Goal: Information Seeking & Learning: Learn about a topic

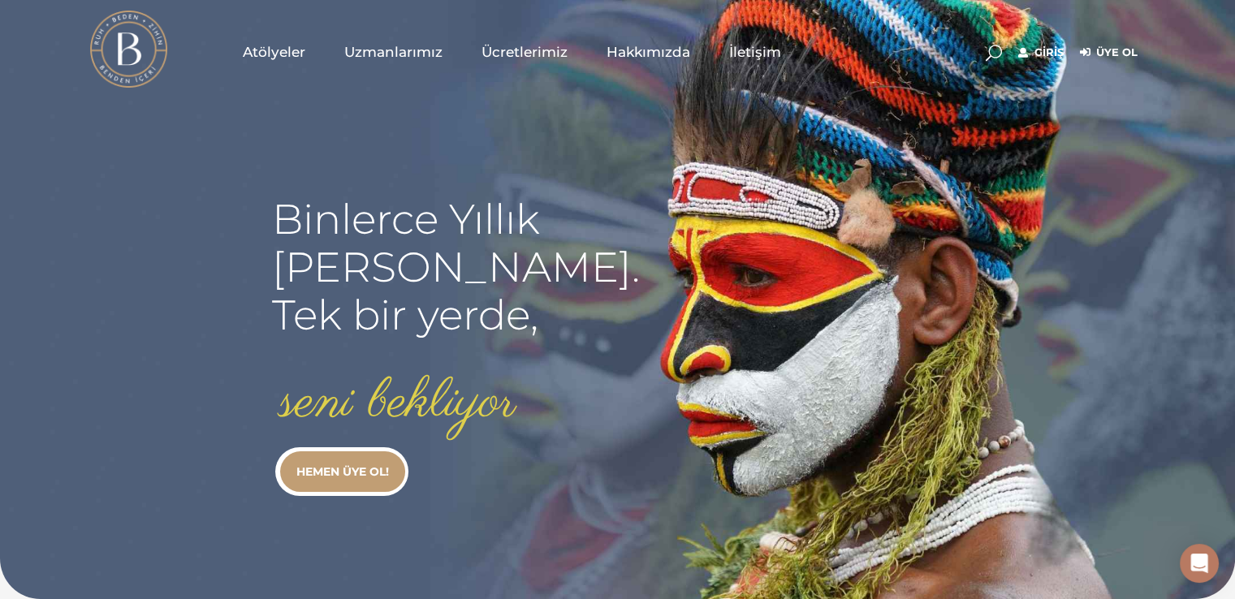
type input "linguaaad@gmail.com"
click at [1037, 50] on link "Giriş" at bounding box center [1041, 52] width 45 height 19
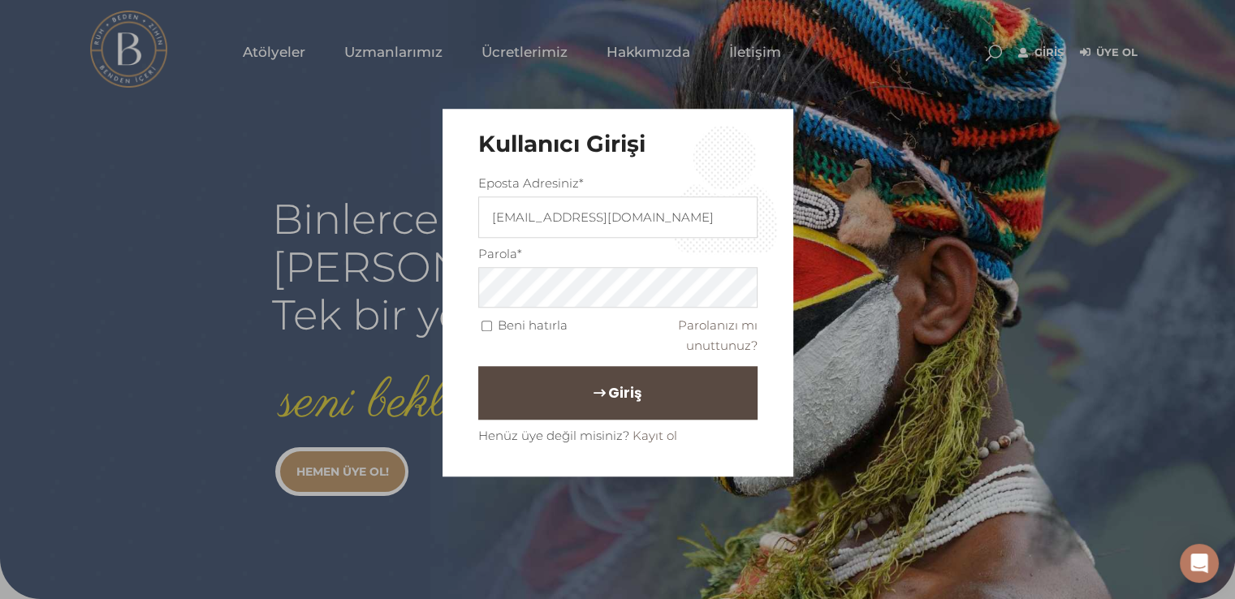
click at [674, 404] on button "Giriş" at bounding box center [617, 394] width 279 height 54
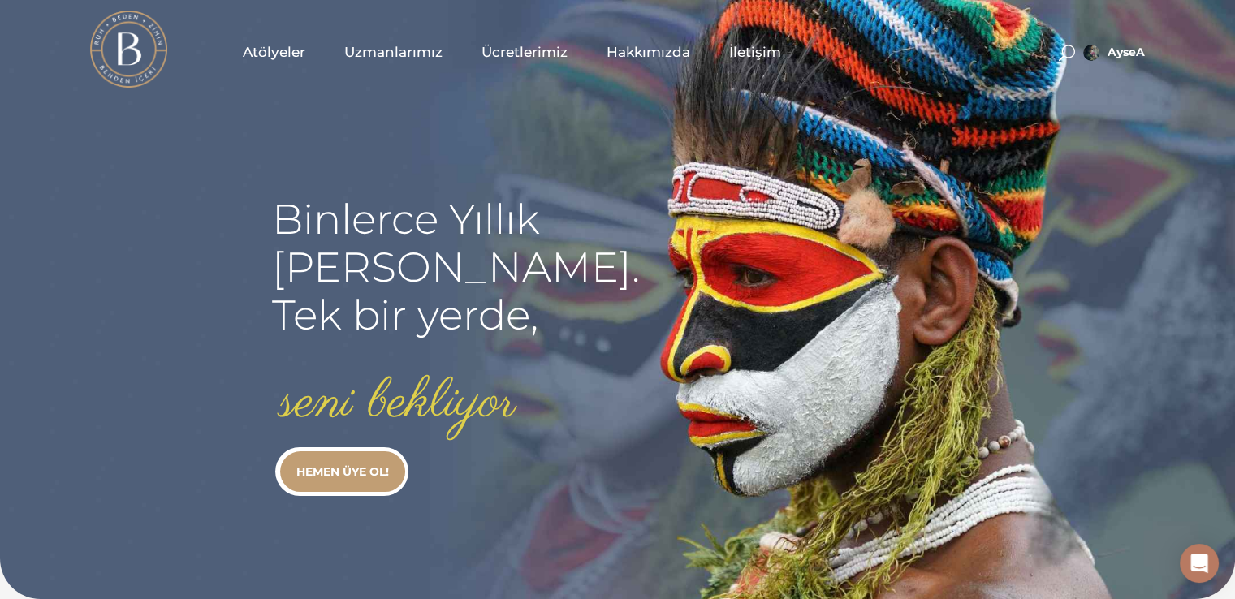
click at [283, 54] on span "Atölyeler" at bounding box center [274, 52] width 63 height 19
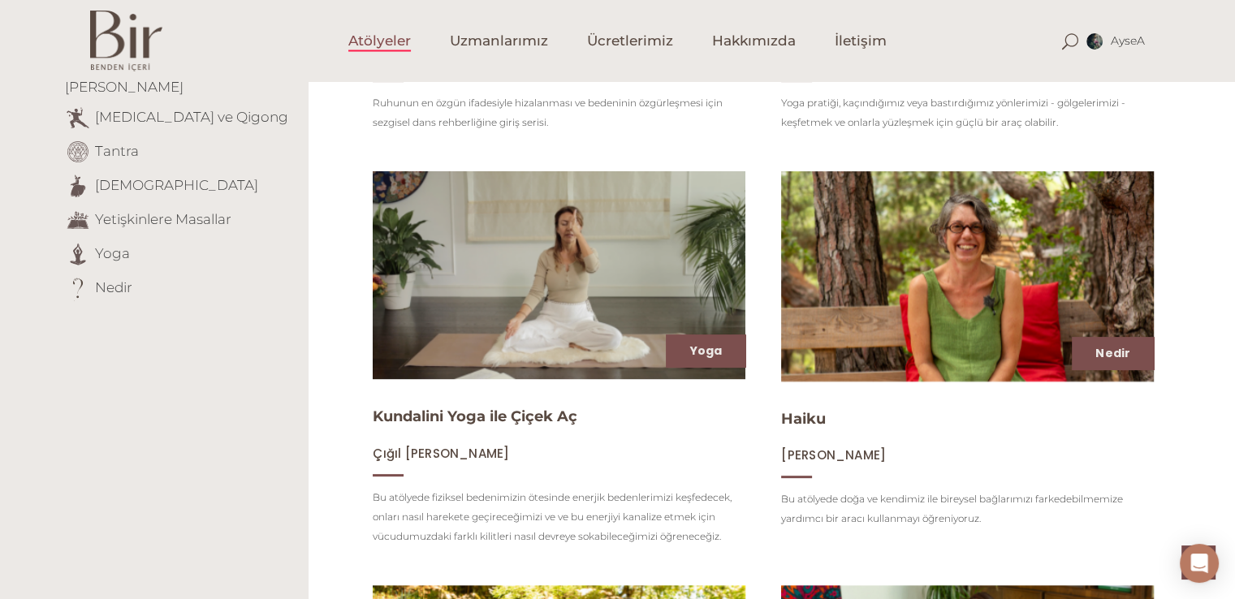
scroll to position [523, 0]
click at [127, 176] on link "[DEMOGRAPHIC_DATA]" at bounding box center [176, 184] width 163 height 16
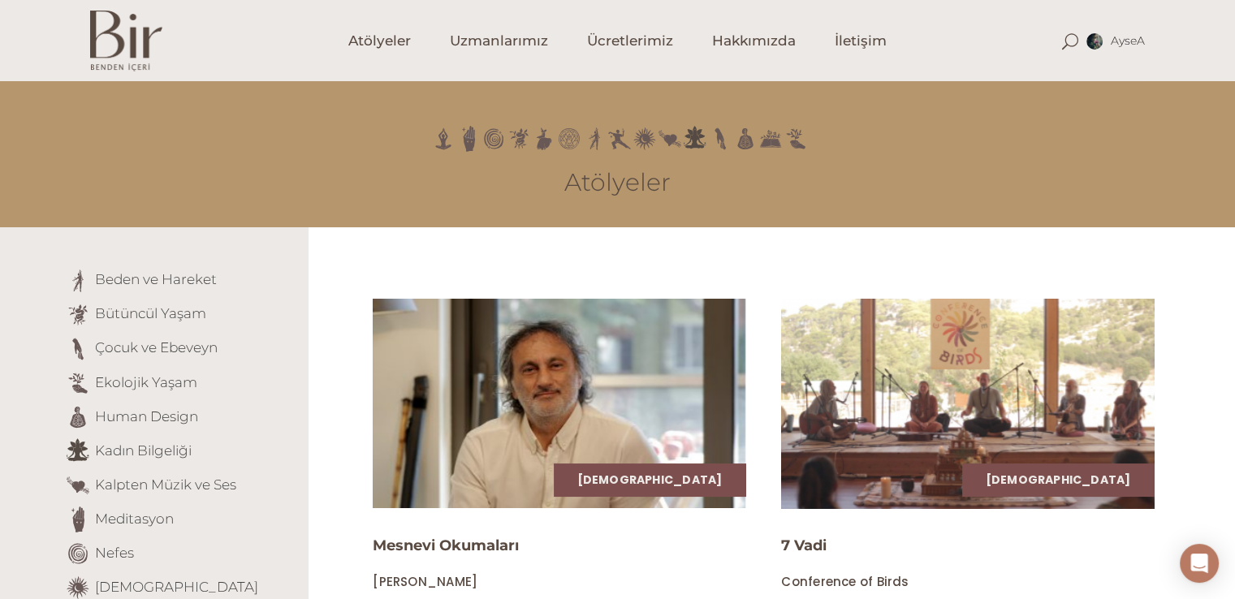
click at [976, 452] on img at bounding box center [968, 404] width 384 height 216
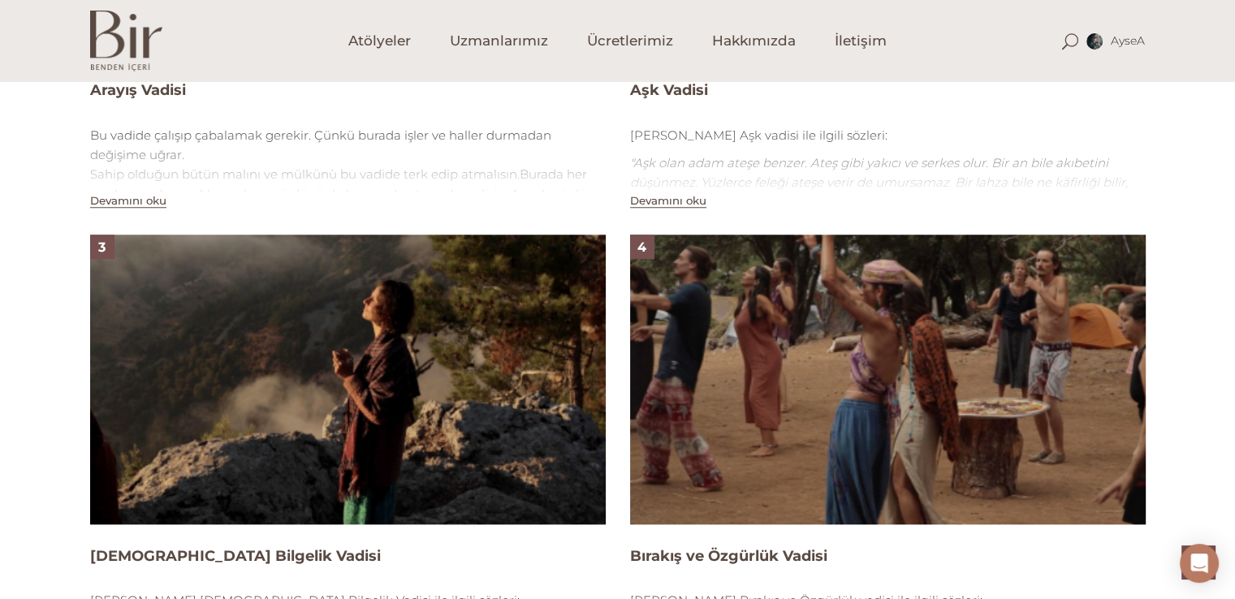
scroll to position [1535, 0]
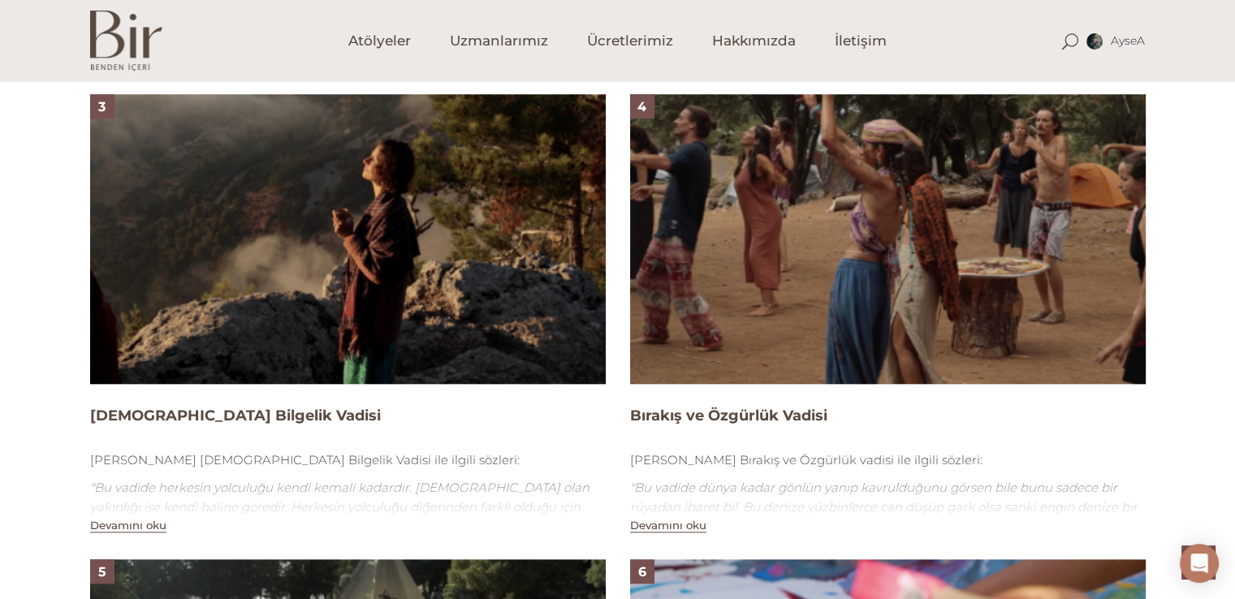
click at [400, 270] on img at bounding box center [348, 239] width 516 height 290
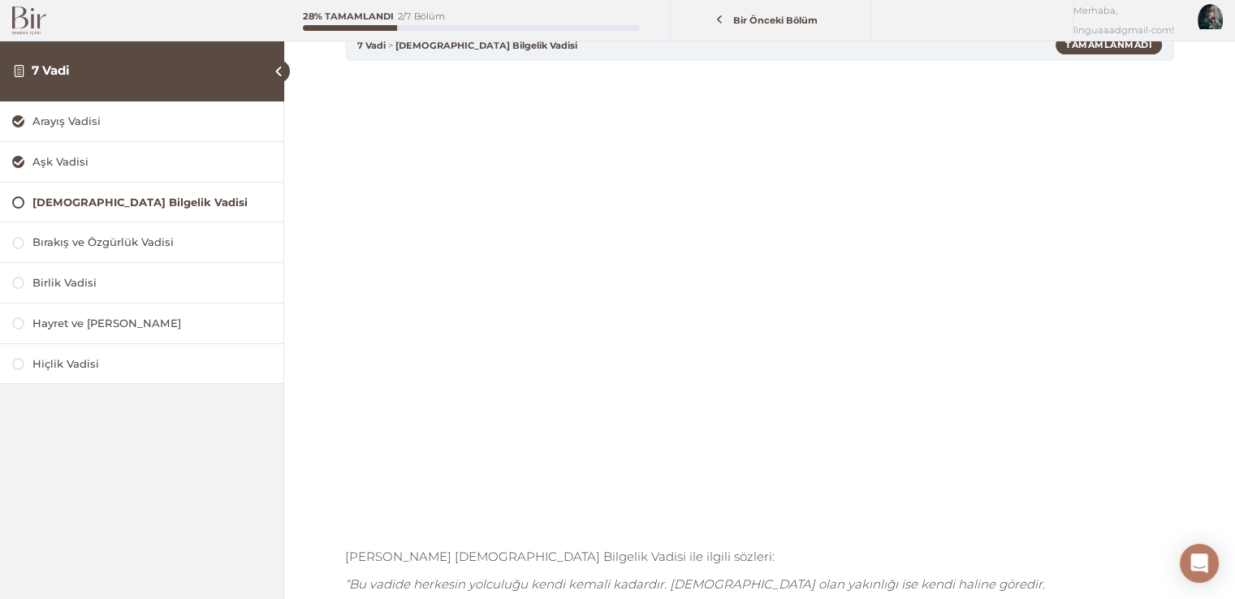
scroll to position [97, 0]
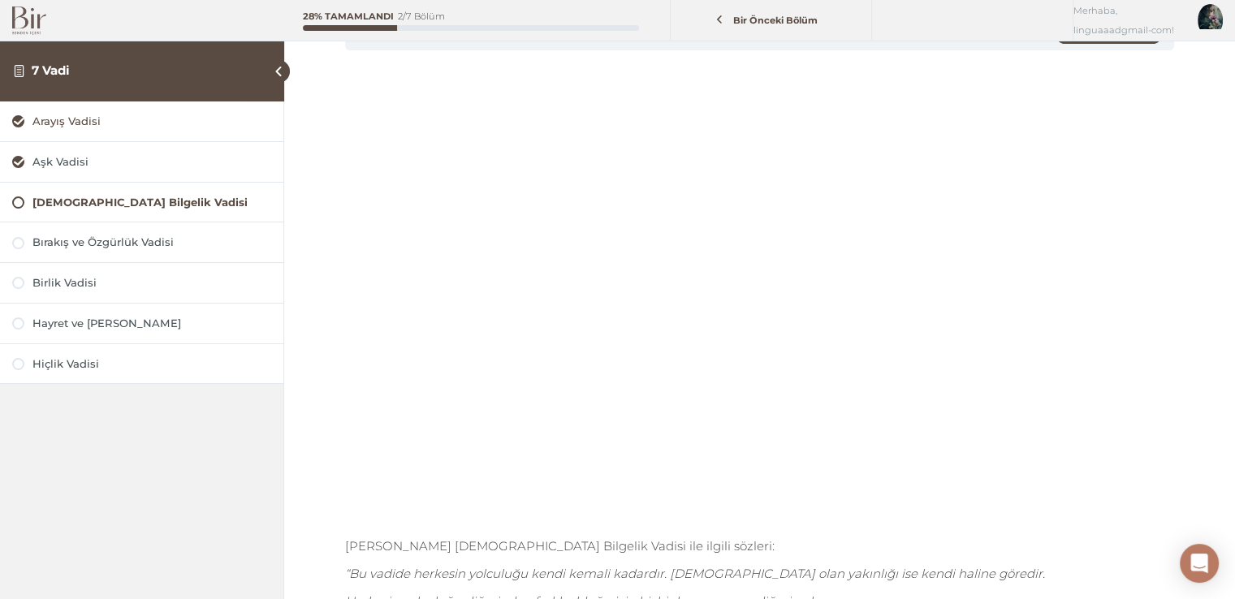
click at [141, 115] on div "Arayış Vadisi" at bounding box center [151, 121] width 239 height 15
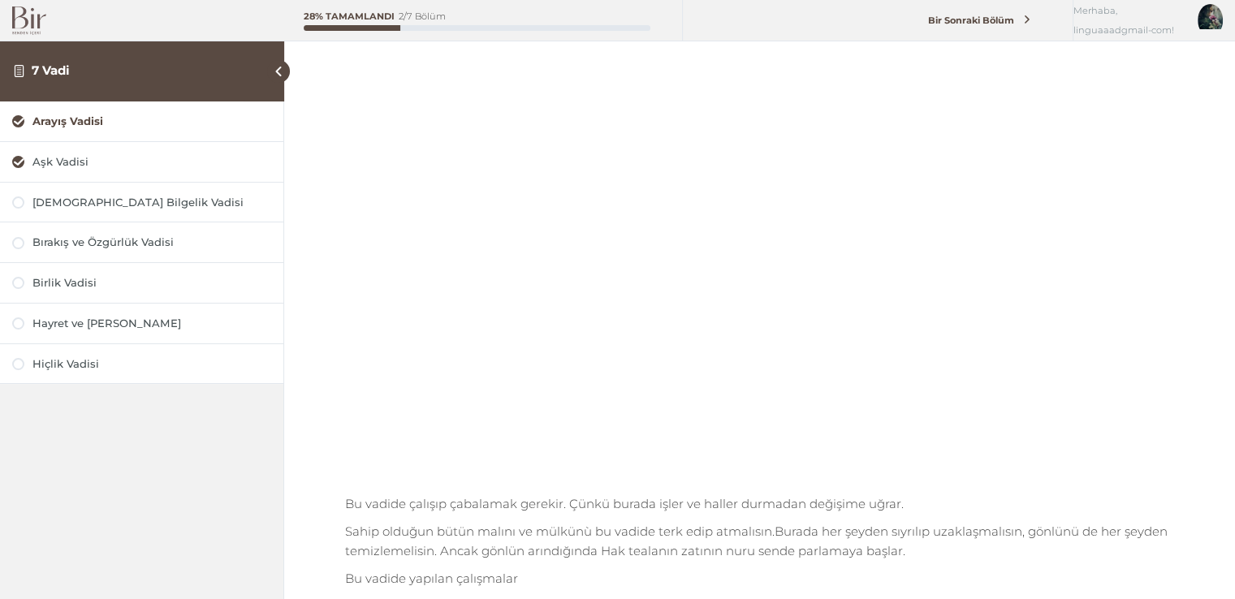
click at [1235, 592] on html "7 Vadi Arayış Vadisi Aşk Vadisi [DEMOGRAPHIC_DATA] Bilgelik Vadisi Bırakış ve Ö…" at bounding box center [617, 400] width 1235 height 1080
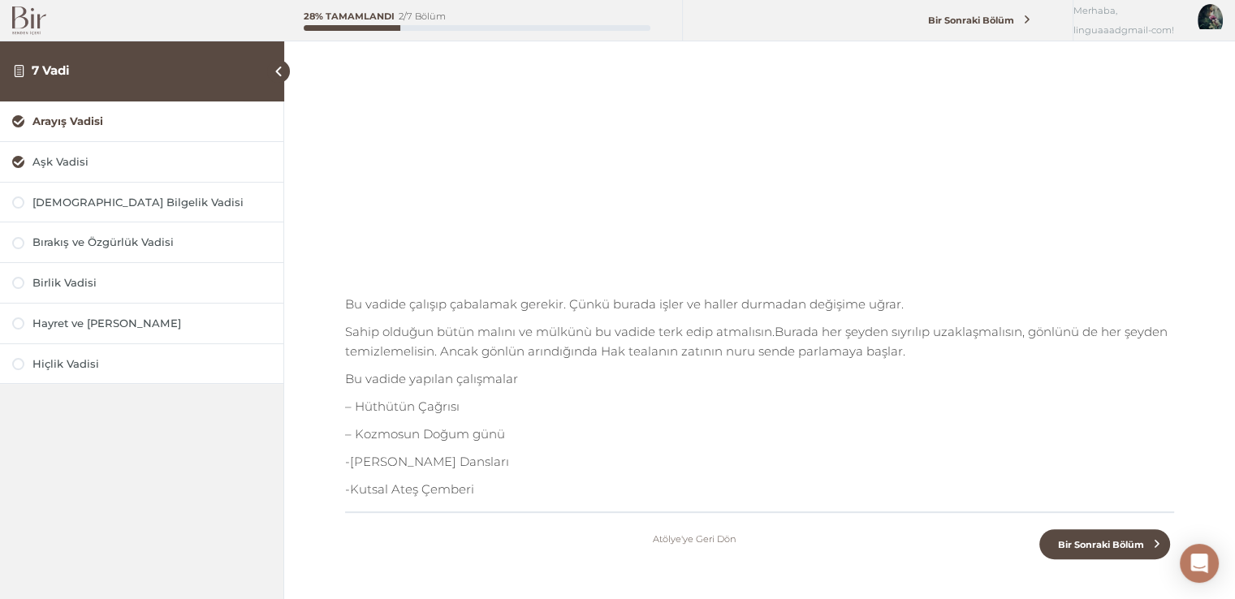
scroll to position [346, 0]
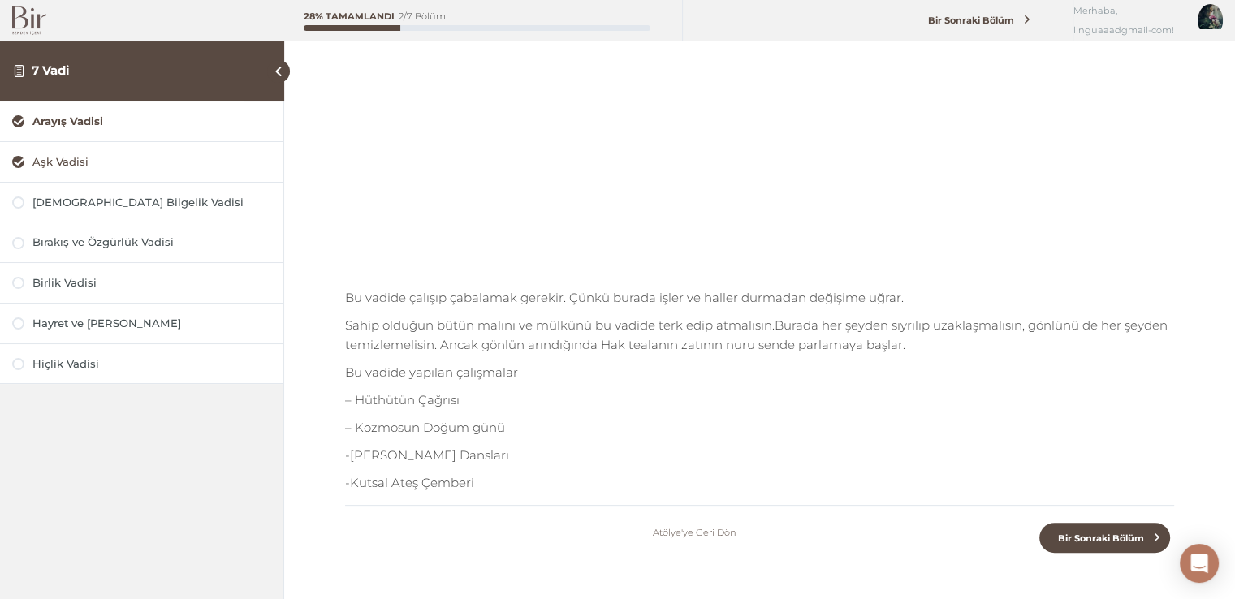
click at [68, 154] on div "Aşk Vadisi" at bounding box center [151, 161] width 239 height 15
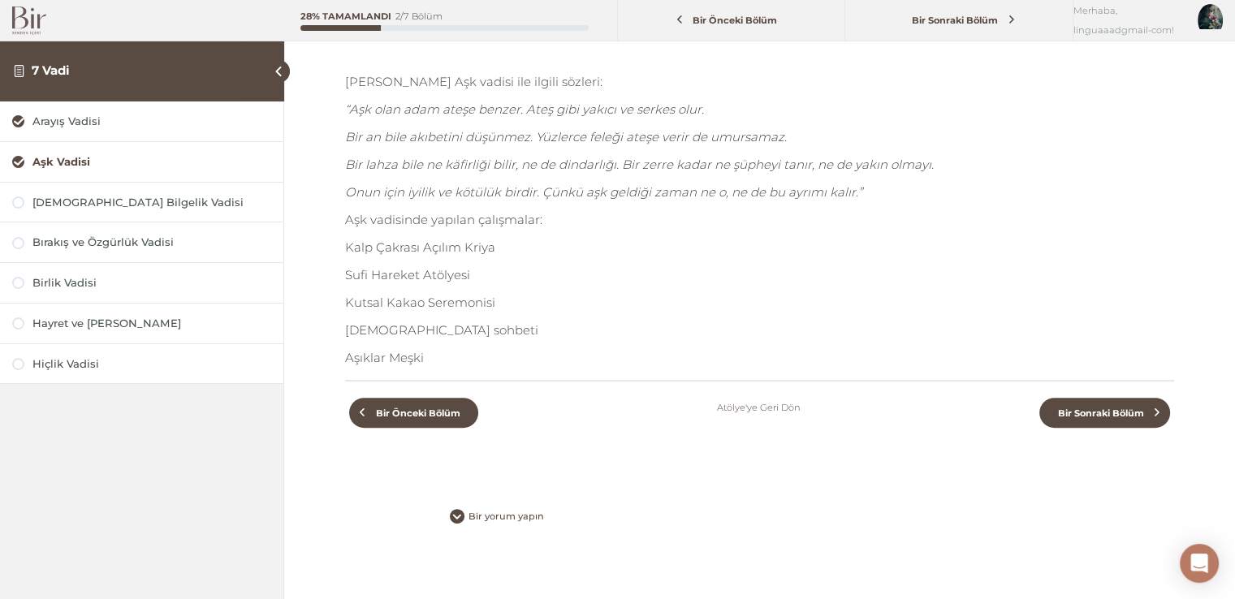
scroll to position [572, 0]
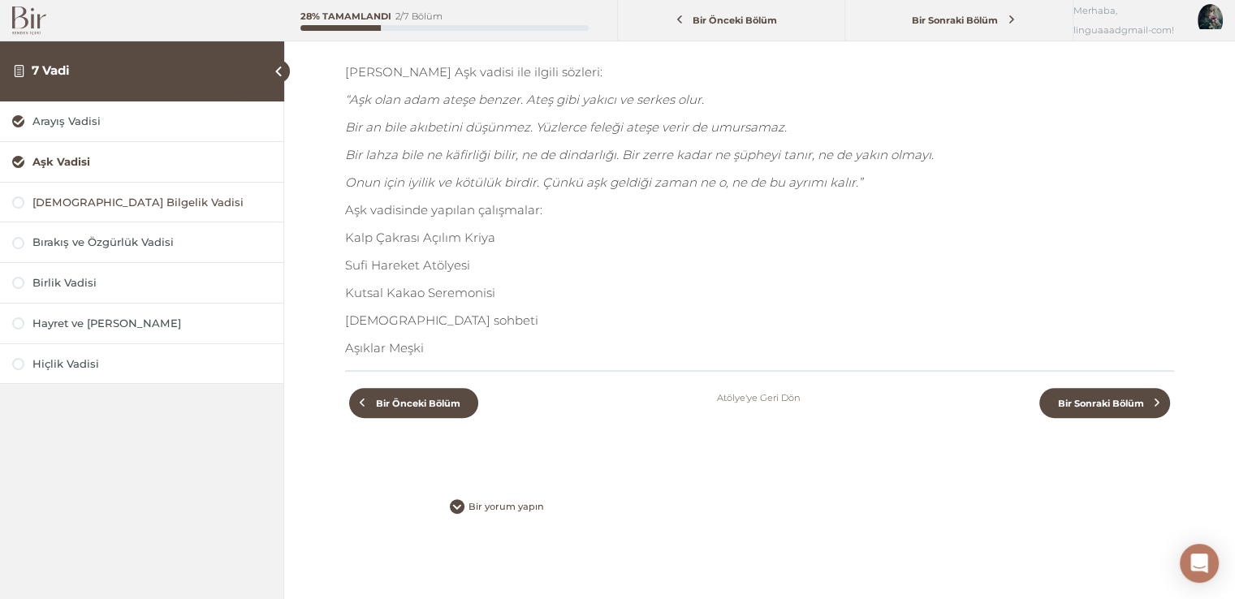
click at [116, 196] on div "[DEMOGRAPHIC_DATA] Bilgelik Vadisi" at bounding box center [151, 202] width 239 height 15
